Goal: Transaction & Acquisition: Register for event/course

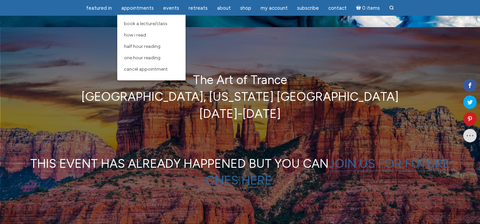
scroll to position [27, 0]
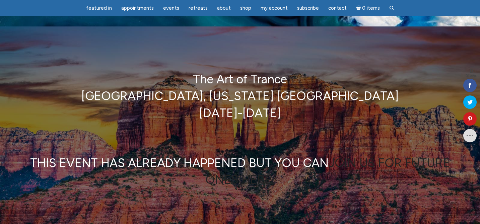
click at [228, 178] on link "JOIN US FOR FUTURE ONES HERE." at bounding box center [327, 170] width 245 height 31
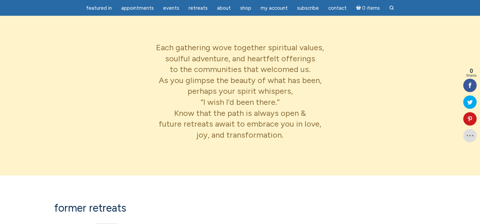
scroll to position [253, 0]
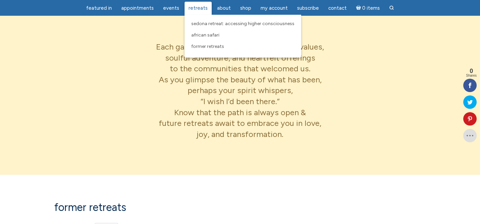
click at [204, 7] on span "Retreats" at bounding box center [198, 8] width 19 height 6
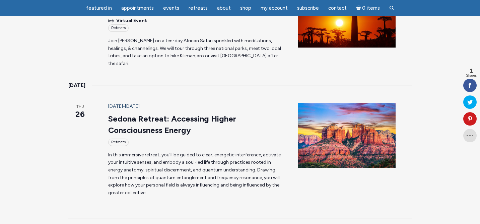
scroll to position [275, 0]
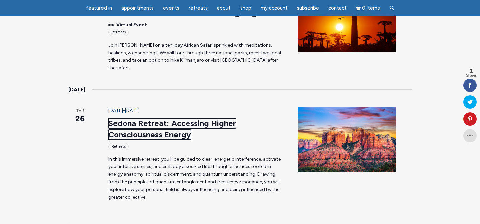
click at [129, 118] on link "Sedona Retreat: Accessing Higher Consciousness Energy" at bounding box center [172, 128] width 128 height 21
